Goal: Find specific page/section: Find specific page/section

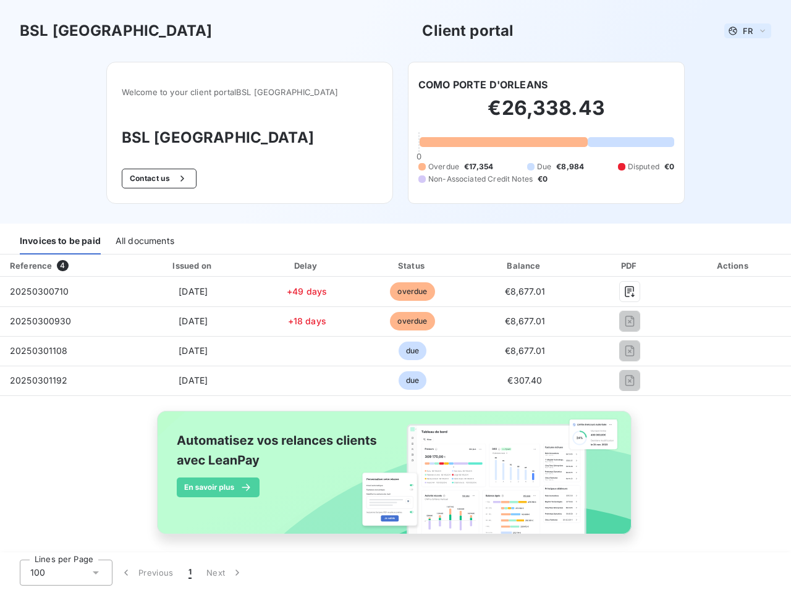
click at [743, 31] on span "FR" at bounding box center [748, 31] width 10 height 10
click at [183, 179] on button "Contact us" at bounding box center [159, 179] width 75 height 20
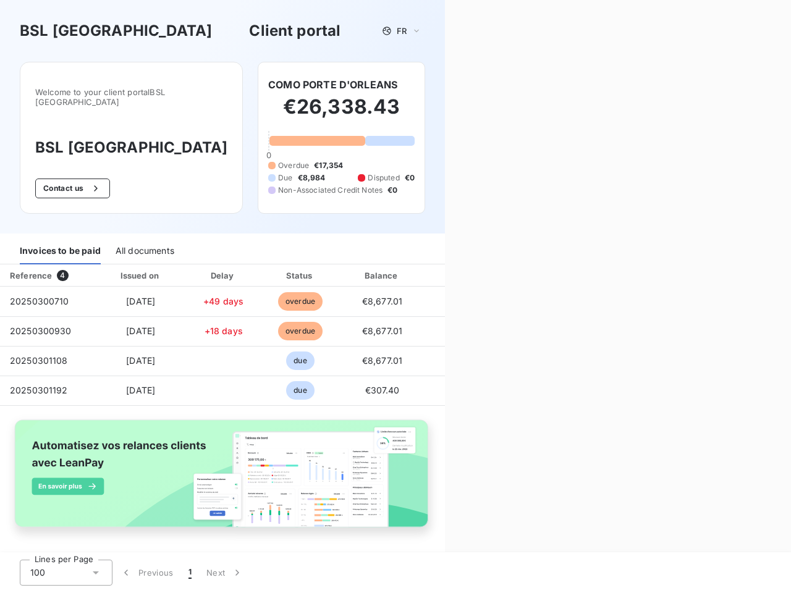
click at [478, 85] on div "Contact us Fill out the form below, and a member of our team will get back to y…" at bounding box center [618, 296] width 346 height 593
click at [60, 242] on div "Invoices to be paid" at bounding box center [60, 251] width 81 height 26
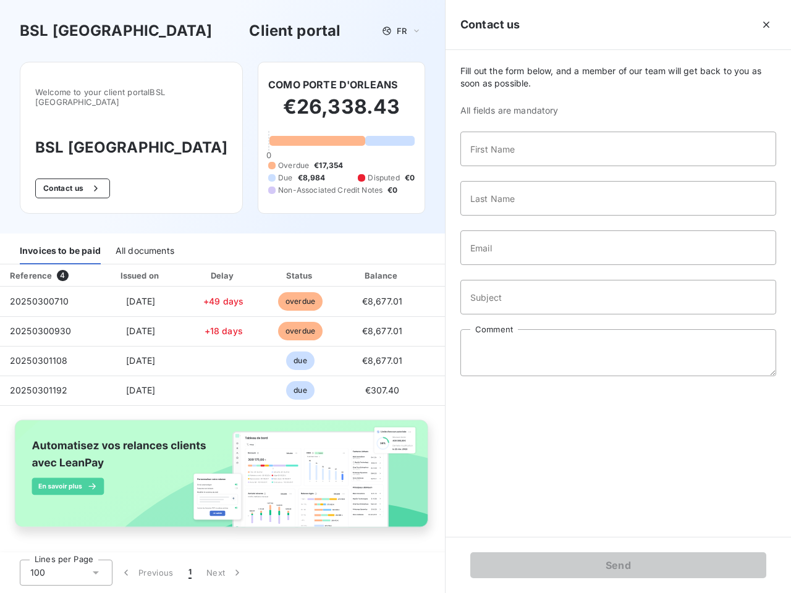
click at [144, 242] on div "All documents" at bounding box center [145, 251] width 59 height 26
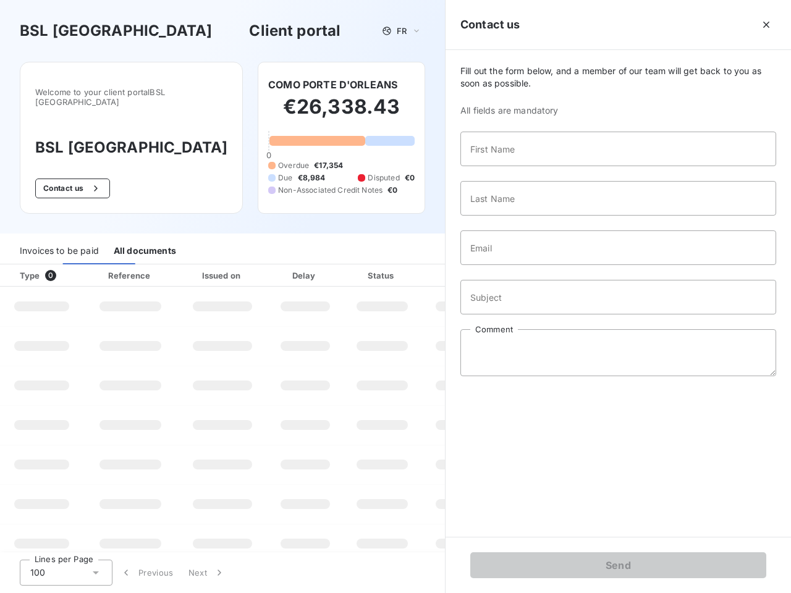
click at [64, 269] on div "Type 0" at bounding box center [46, 275] width 69 height 12
click at [190, 269] on div "Issued on" at bounding box center [222, 275] width 85 height 12
click at [302, 269] on div "Delay" at bounding box center [305, 275] width 70 height 12
click at [407, 269] on div at bounding box center [413, 275] width 12 height 12
